Goal: Navigation & Orientation: Find specific page/section

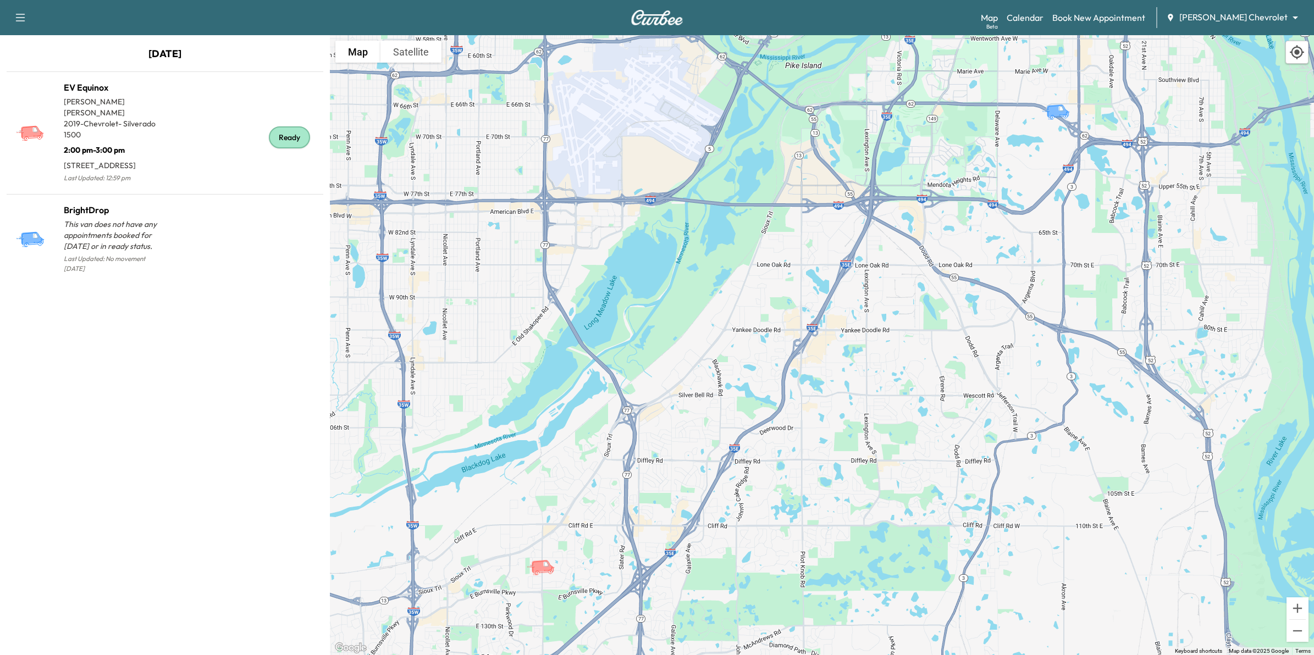
drag, startPoint x: 877, startPoint y: 483, endPoint x: 856, endPoint y: 476, distance: 22.4
click at [856, 476] on div "To activate drag with keyboard, press Alt + Enter. Once in keyboard drag state,…" at bounding box center [822, 345] width 984 height 620
